Goal: Task Accomplishment & Management: Manage account settings

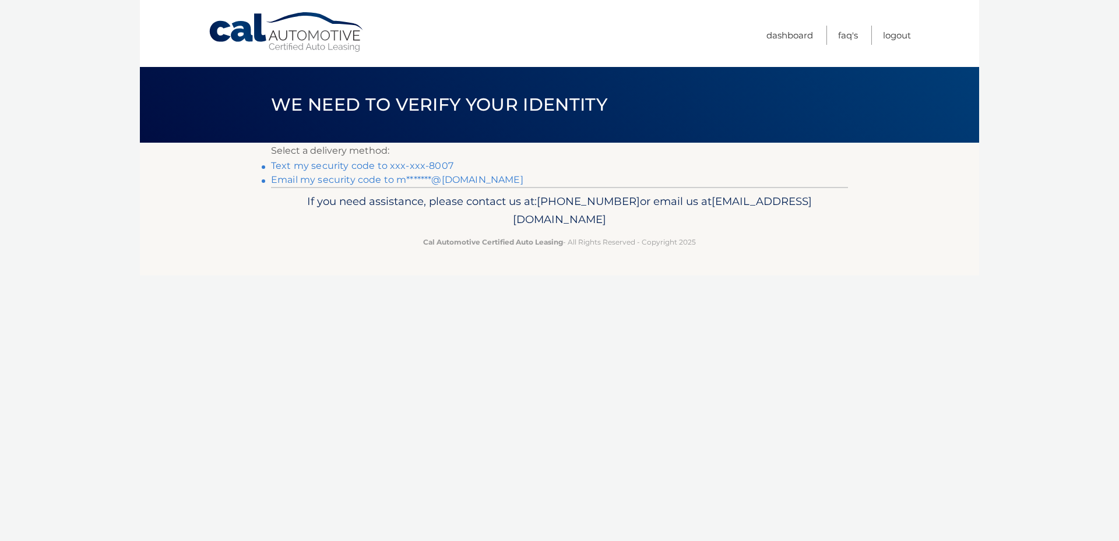
click at [372, 165] on link "Text my security code to xxx-xxx-8007" at bounding box center [362, 165] width 182 height 11
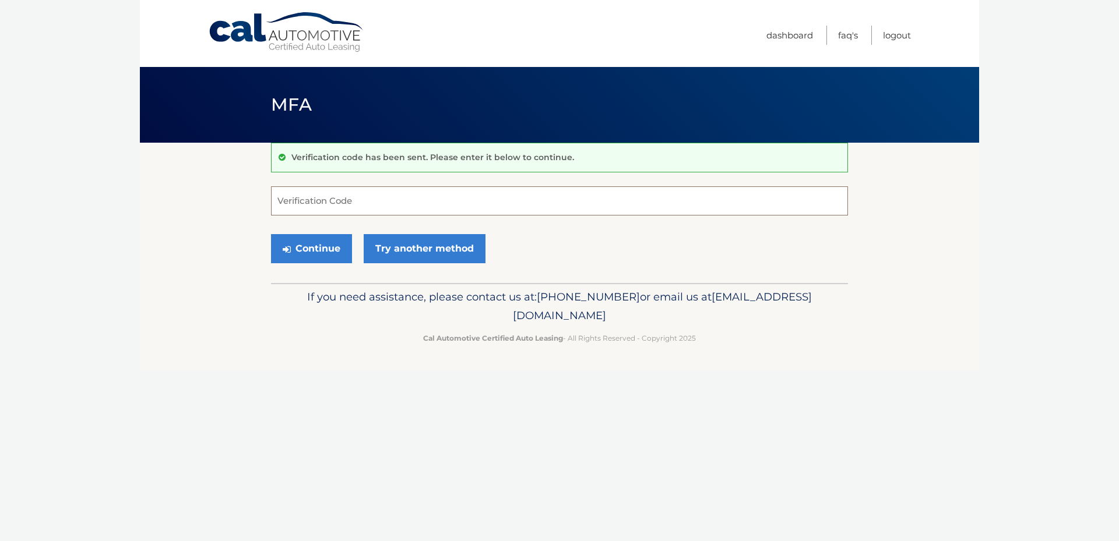
click at [336, 202] on input "Verification Code" at bounding box center [559, 200] width 577 height 29
type input "792937"
click at [321, 245] on button "Continue" at bounding box center [311, 248] width 81 height 29
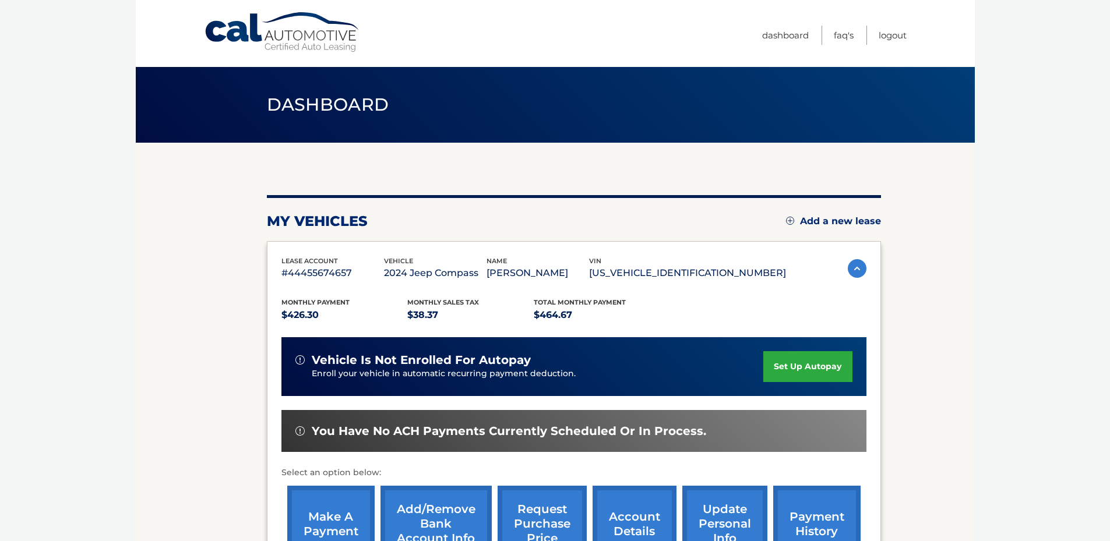
click at [336, 524] on link "make a payment" at bounding box center [330, 524] width 87 height 76
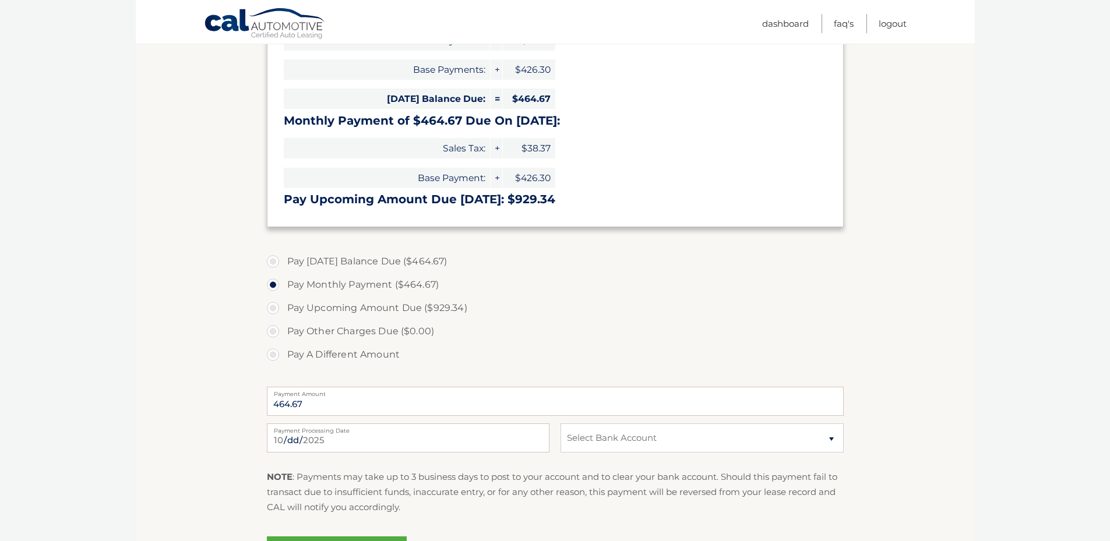
scroll to position [233, 0]
click at [830, 441] on select "Select Bank Account Checking M &amp; T BANK *****6982 Checking SANTANDER *****0…" at bounding box center [702, 437] width 283 height 29
select select "ZDQxMDczMmUtYzQxMy00NzI4LTg4MzYtNTliOTZkNGZkNmFi"
click at [561, 423] on select "Select Bank Account Checking M &amp; T BANK *****6982 Checking SANTANDER *****0…" at bounding box center [702, 437] width 283 height 29
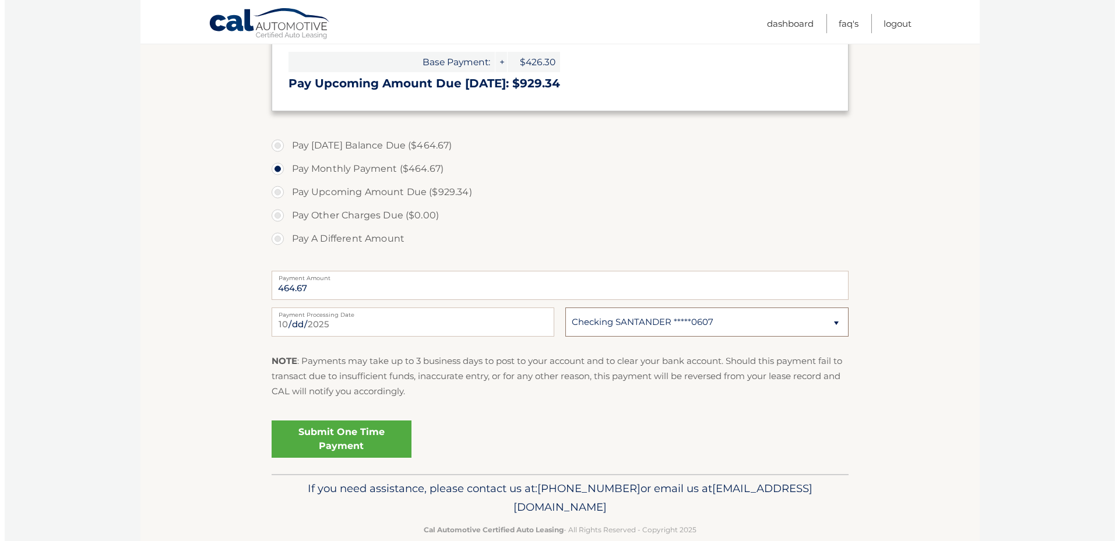
scroll to position [350, 0]
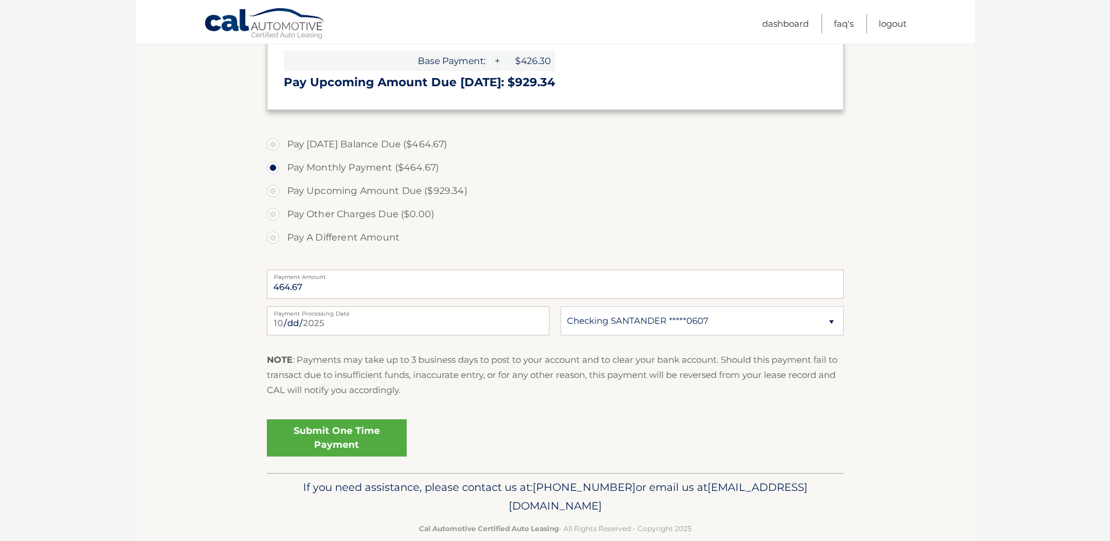
click at [340, 430] on link "Submit One Time Payment" at bounding box center [337, 438] width 140 height 37
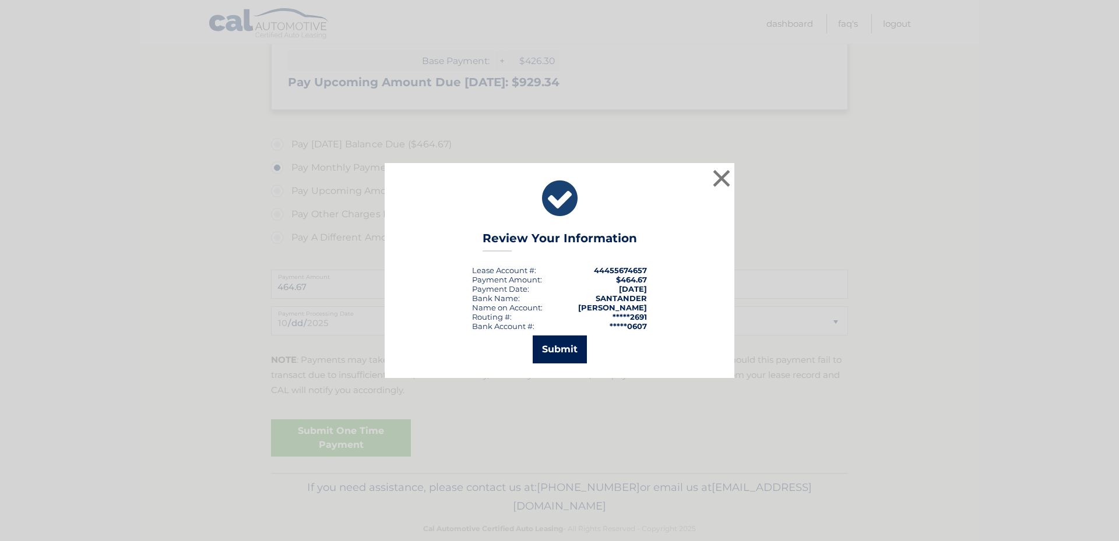
click at [572, 354] on button "Submit" at bounding box center [560, 350] width 54 height 28
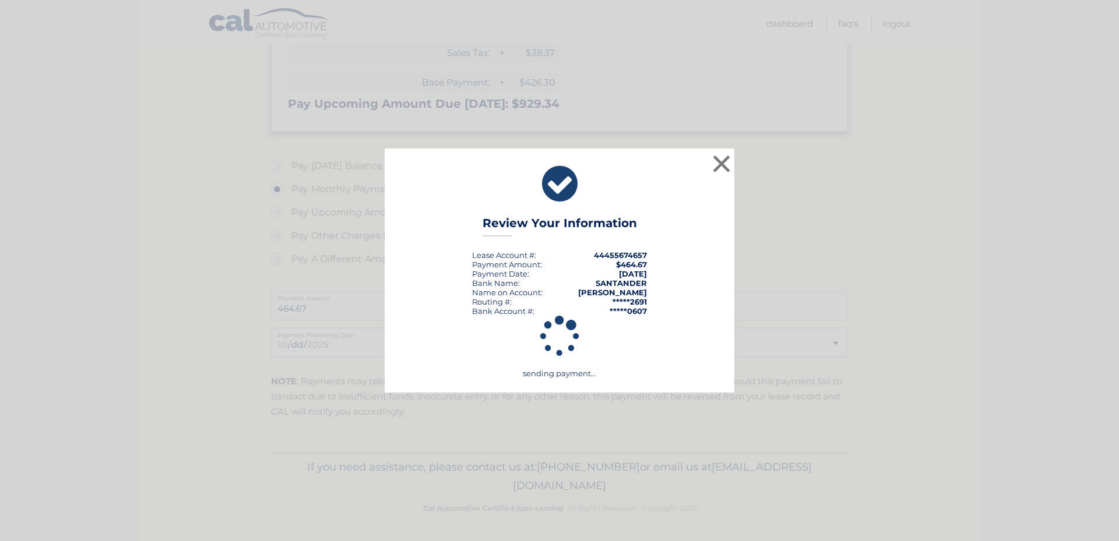
scroll to position [328, 0]
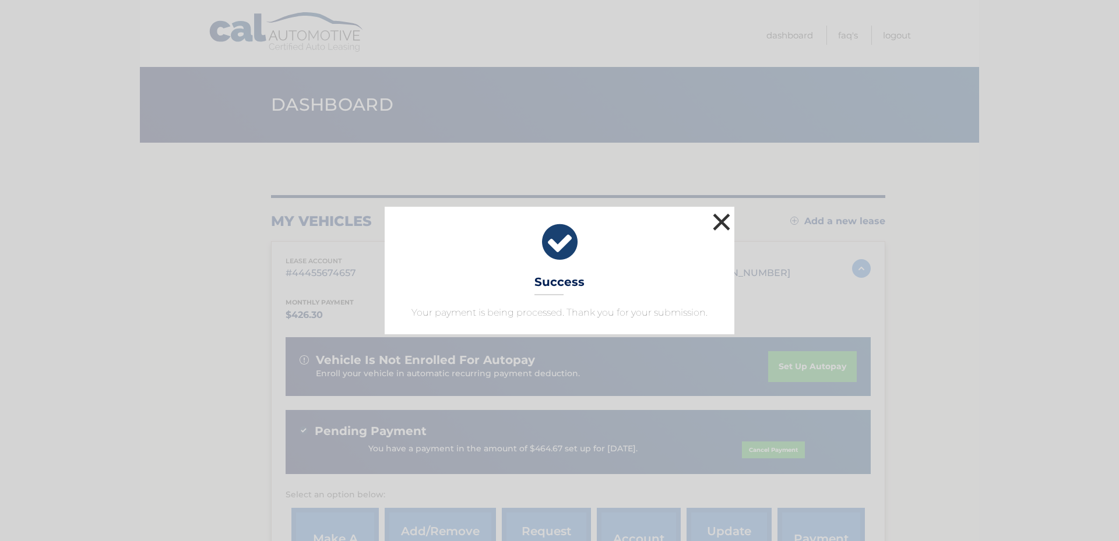
click at [717, 220] on button "×" at bounding box center [721, 221] width 23 height 23
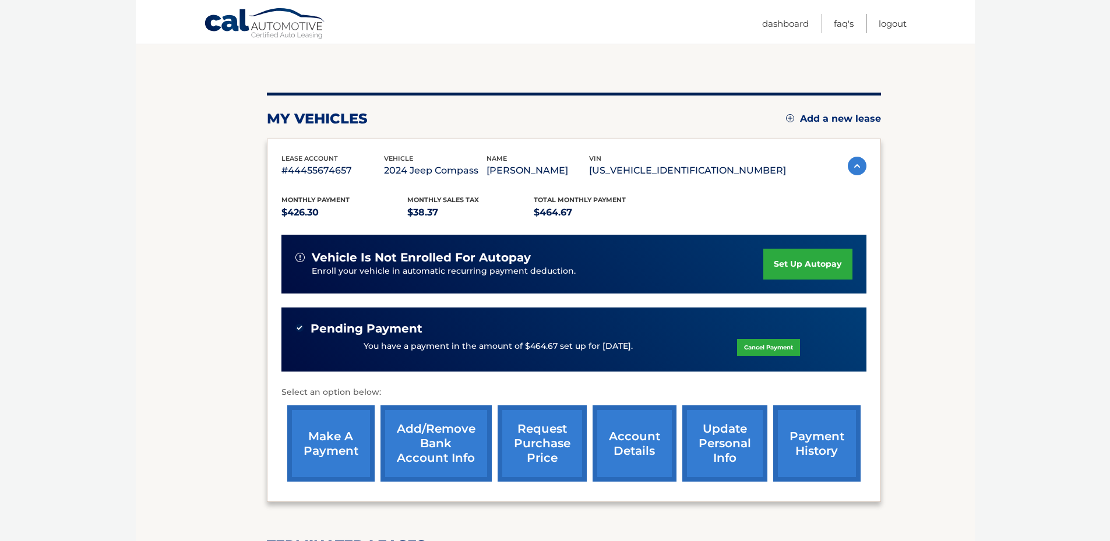
scroll to position [117, 0]
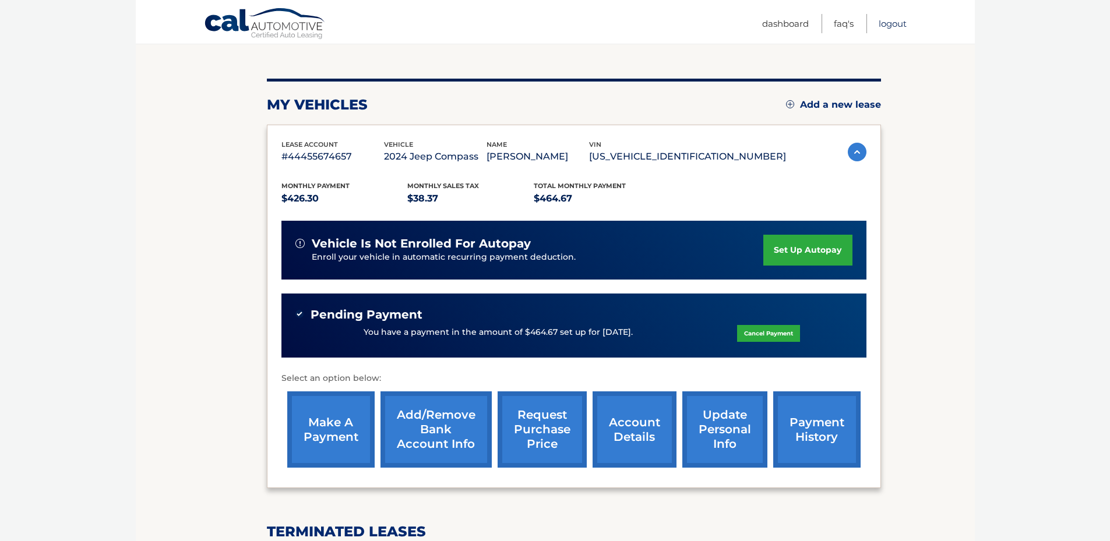
click at [883, 25] on link "Logout" at bounding box center [893, 23] width 28 height 19
